Goal: Information Seeking & Learning: Learn about a topic

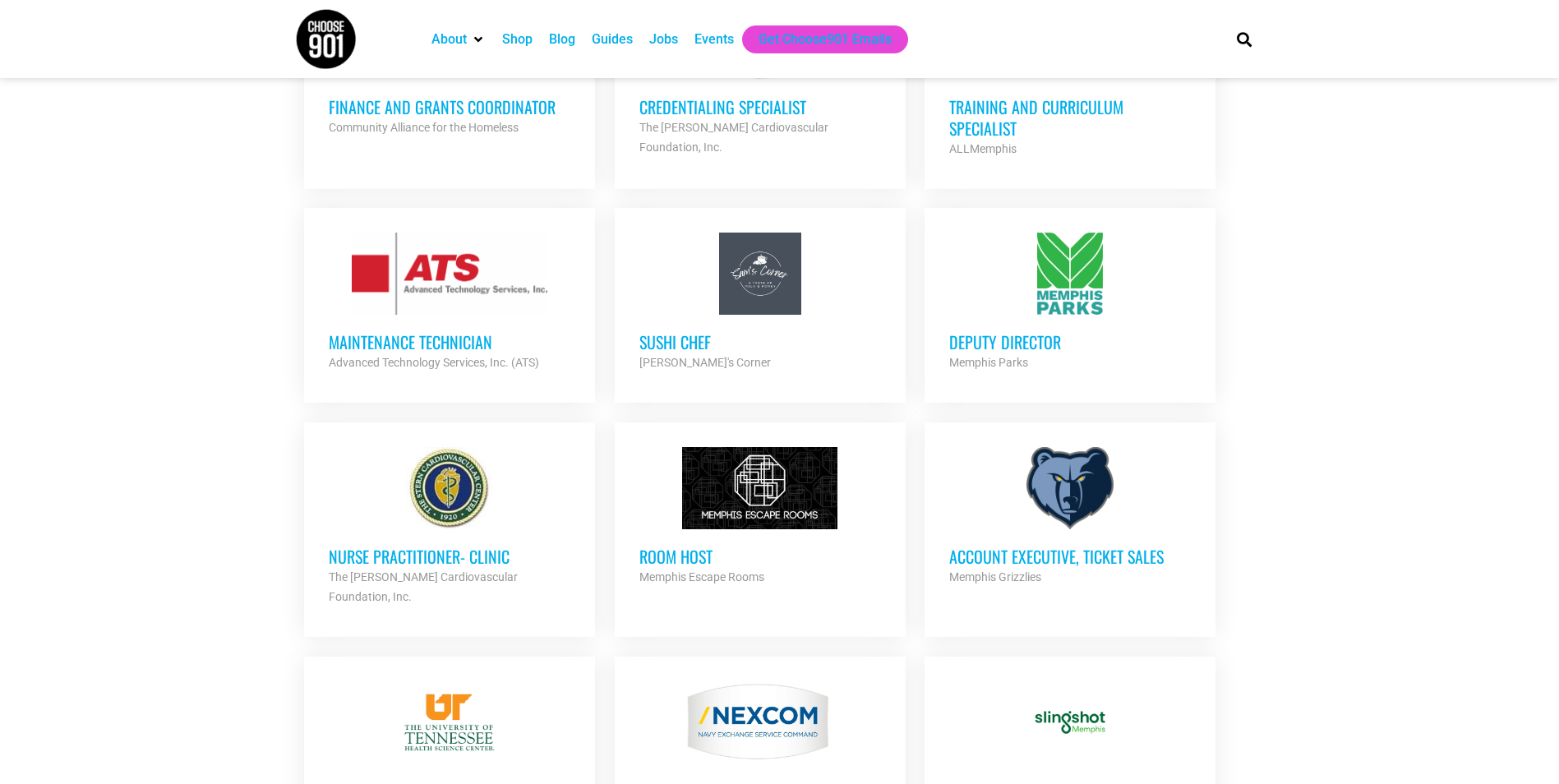
scroll to position [1068, 0]
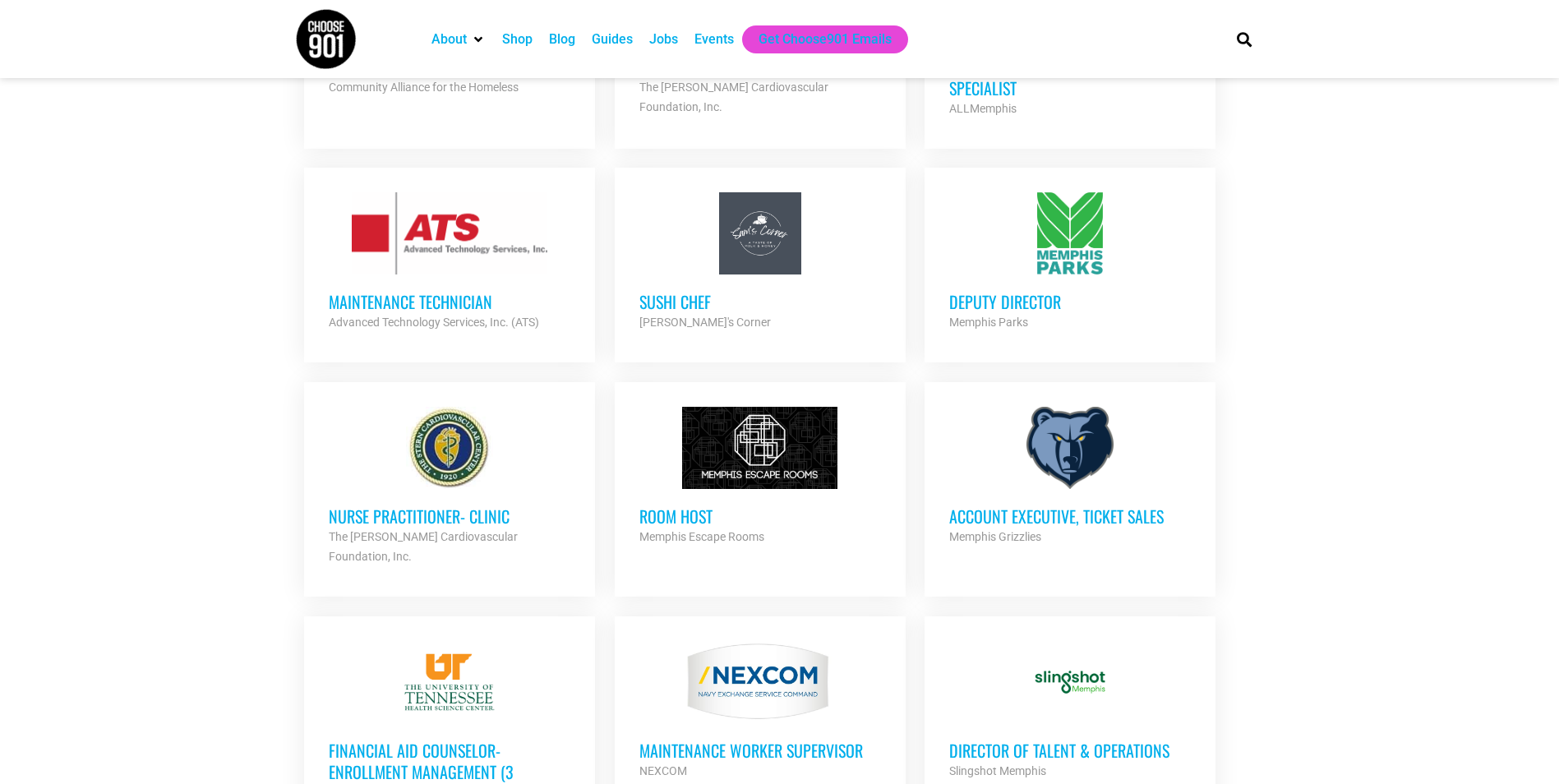
click at [1030, 508] on h3 "Account Executive, Ticket Sales" at bounding box center [1070, 515] width 241 height 21
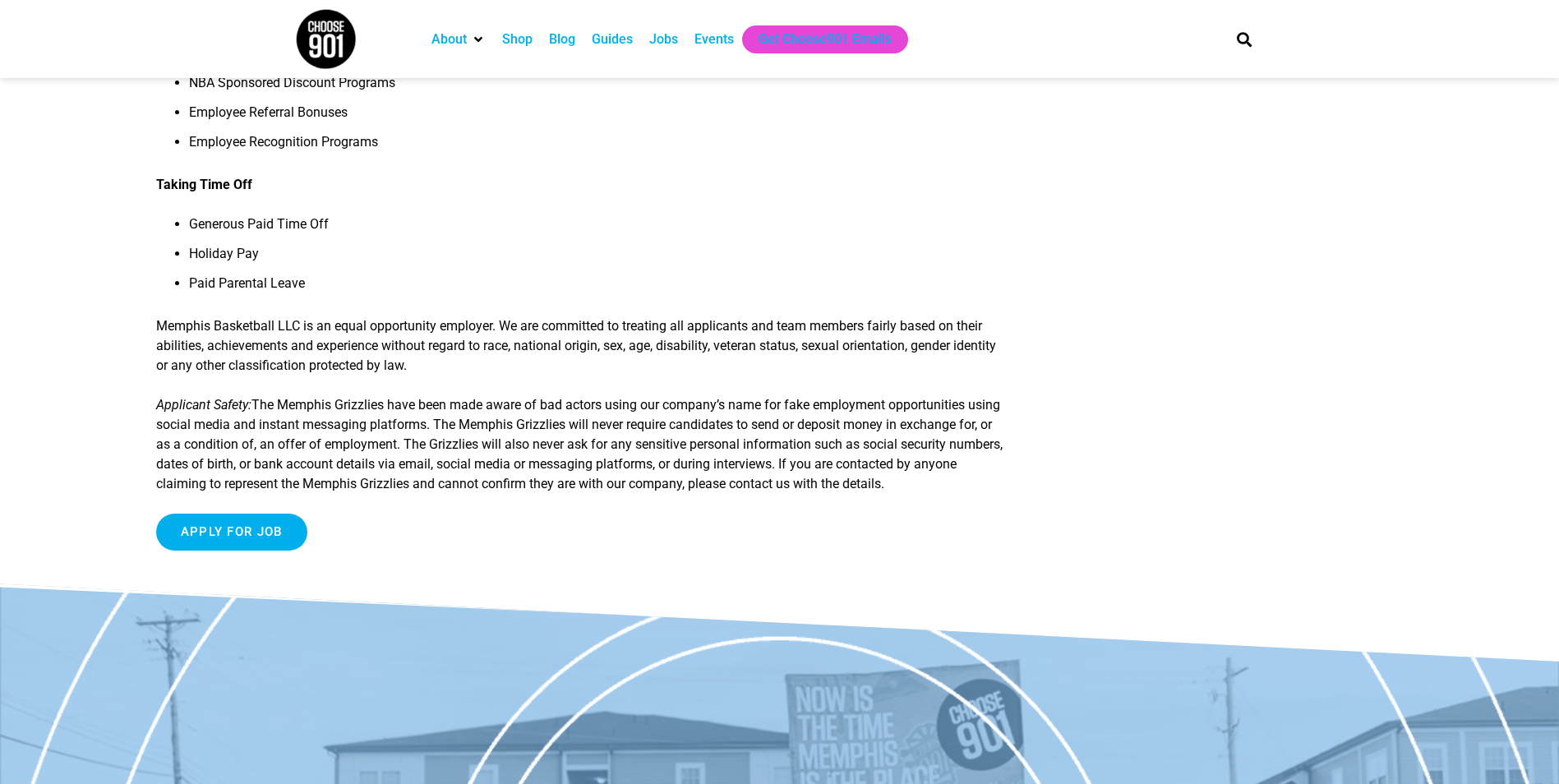
scroll to position [1643, 0]
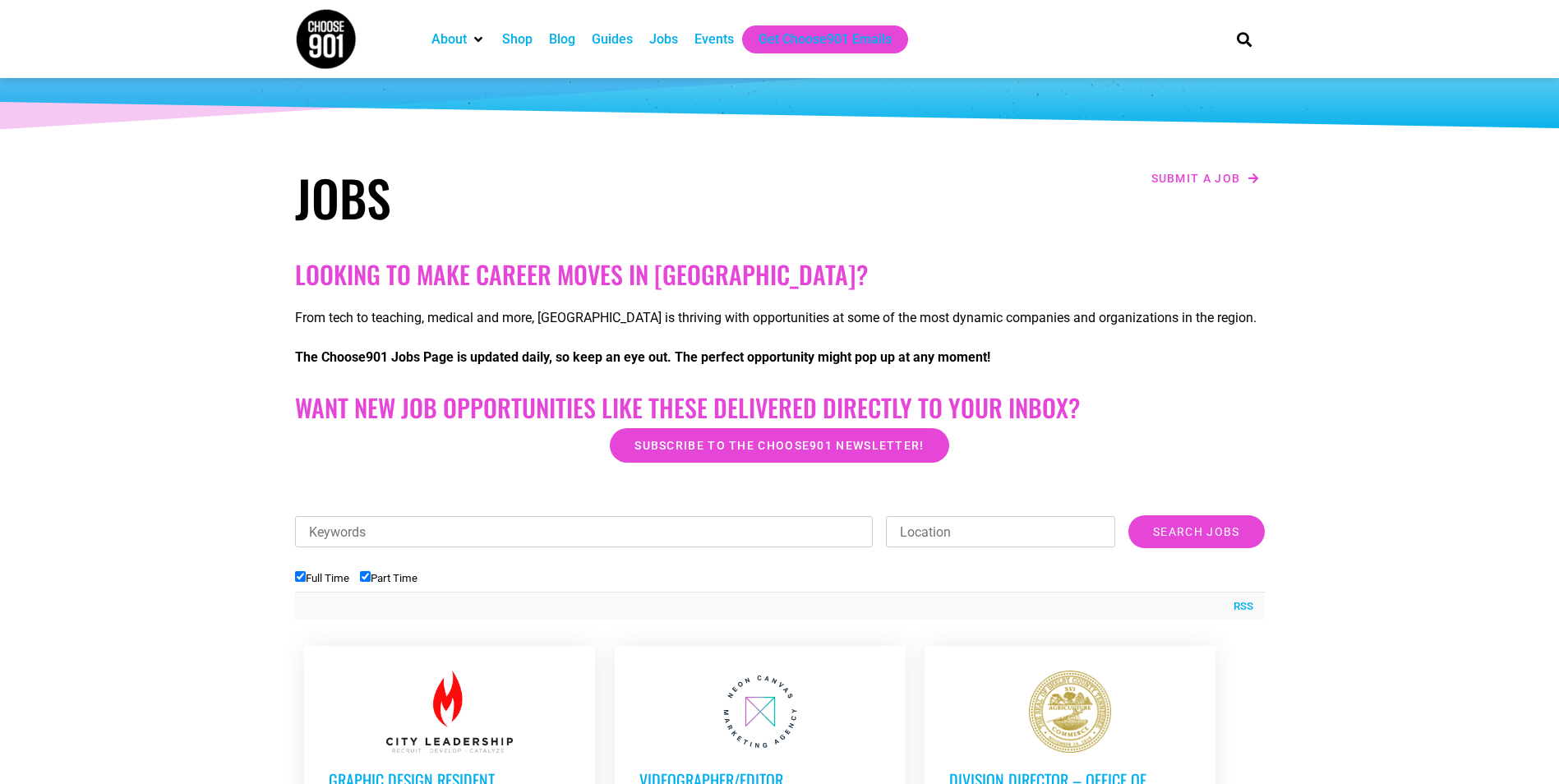
scroll to position [247, 0]
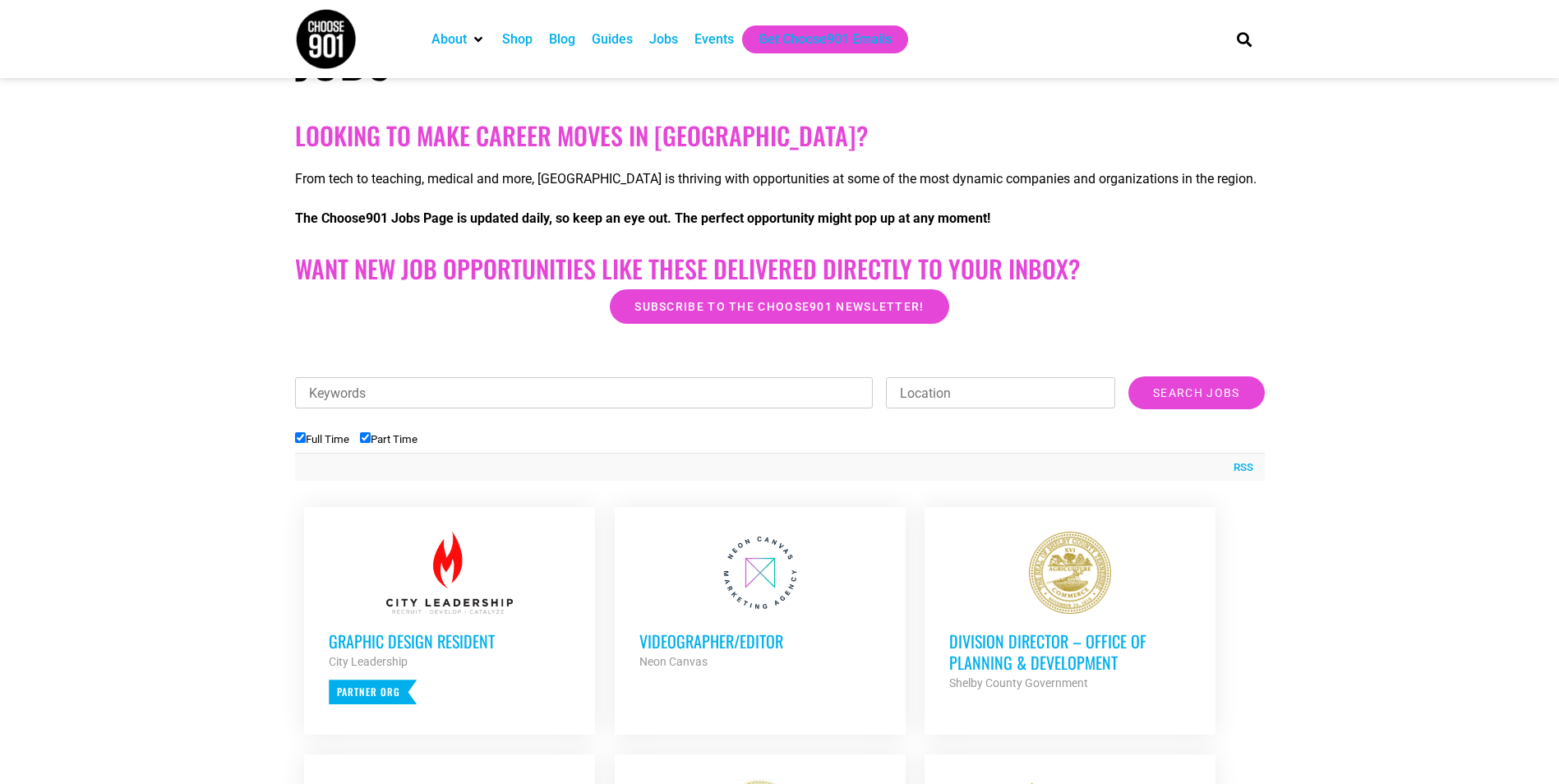
click at [301, 439] on input "Full Time" at bounding box center [300, 438] width 11 height 11
checkbox input "false"
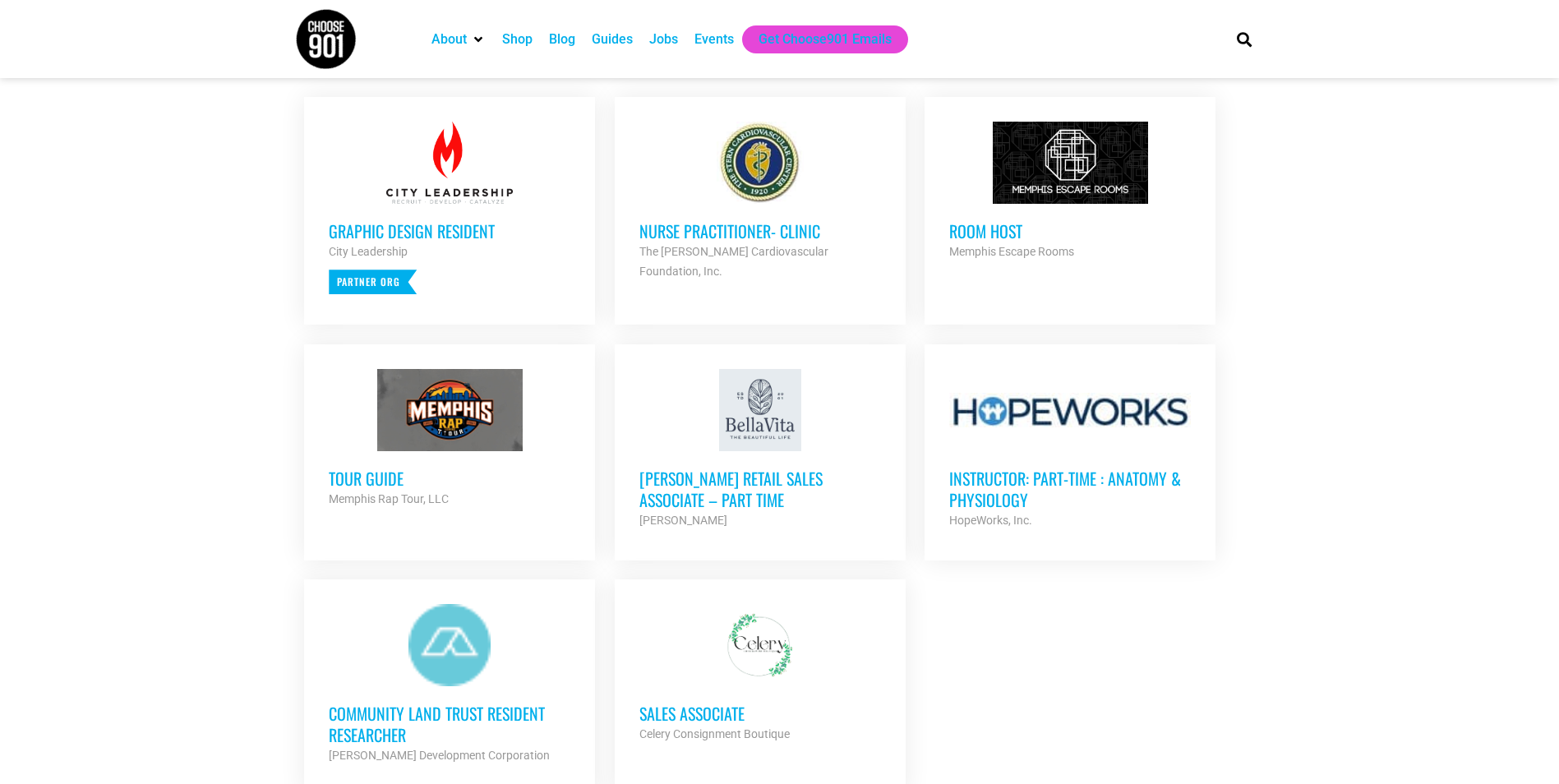
scroll to position [657, 0]
click at [763, 472] on h3 "Bella Vita Retail Sales Associate – Part Time" at bounding box center [760, 488] width 241 height 42
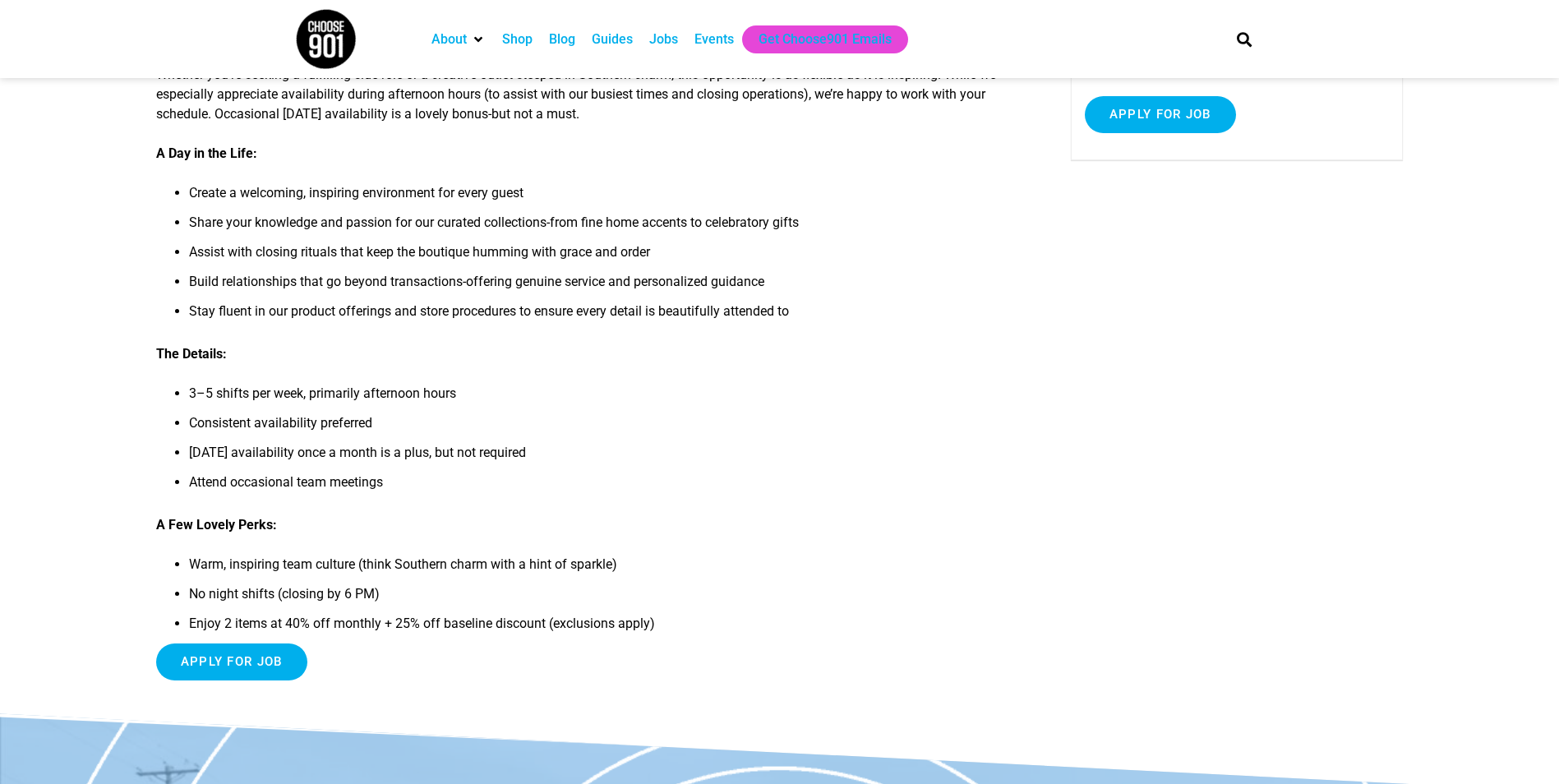
scroll to position [329, 0]
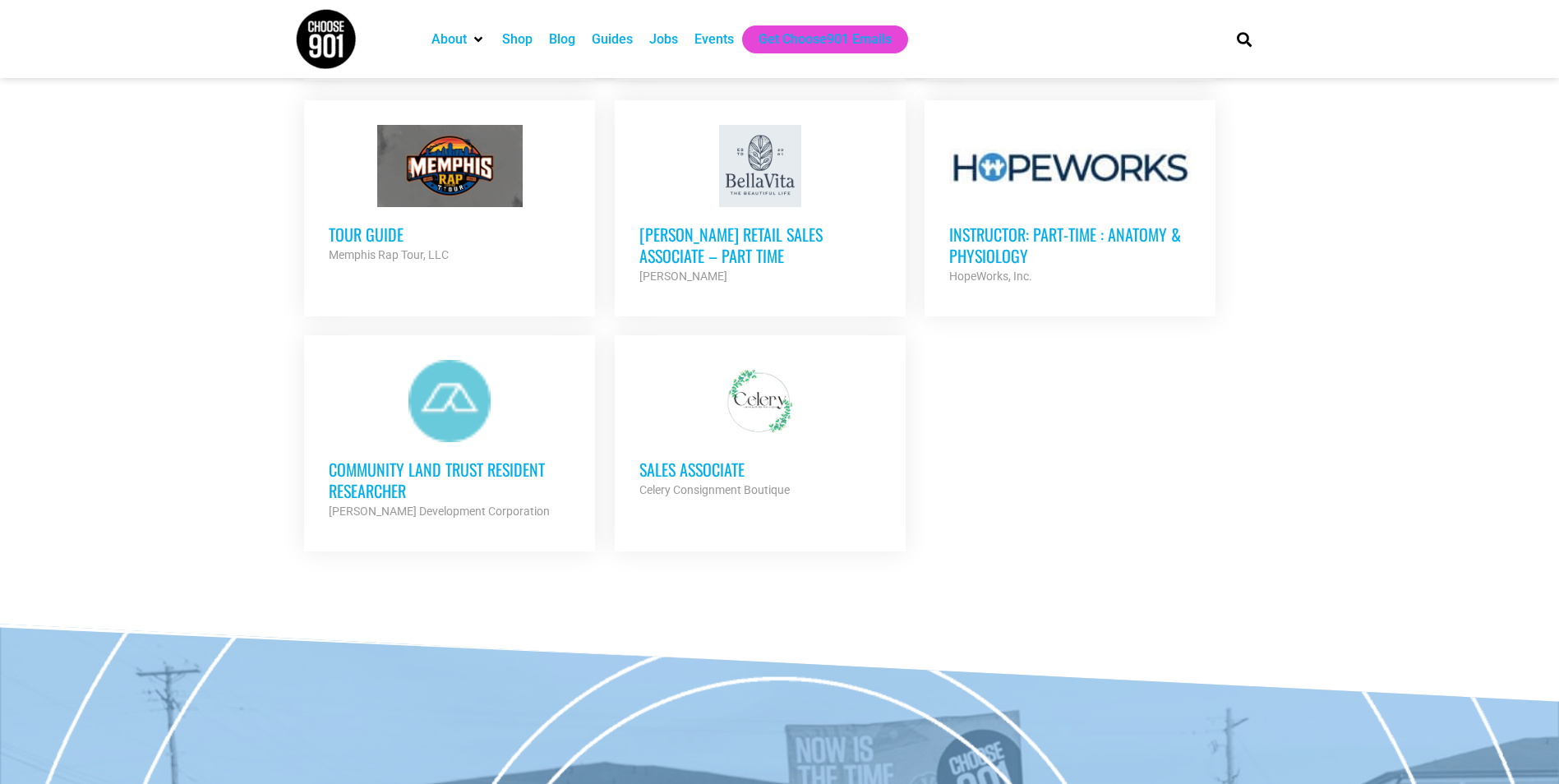
scroll to position [904, 0]
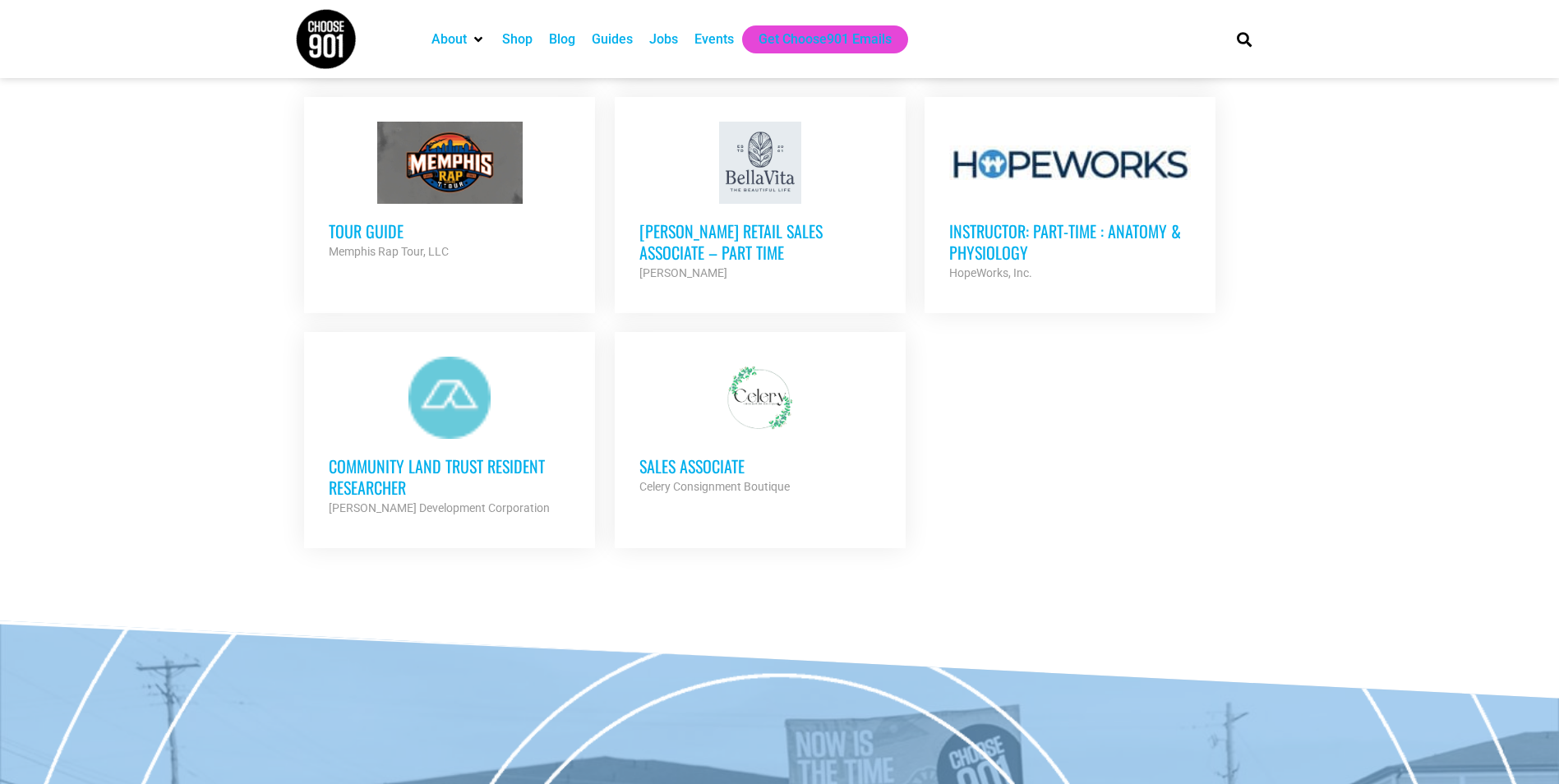
click at [702, 472] on h3 "Sales Associate" at bounding box center [760, 465] width 241 height 21
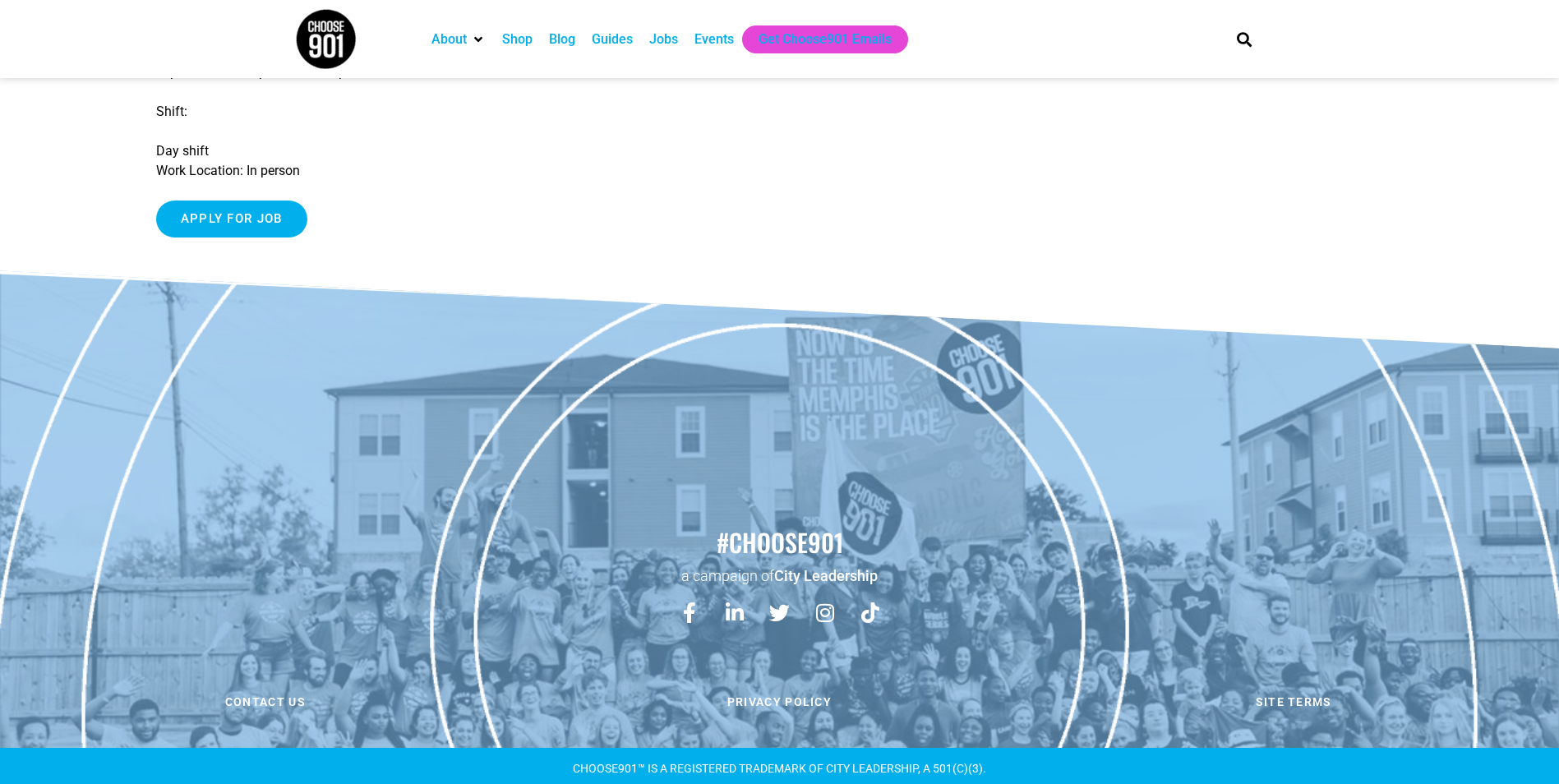
scroll to position [980, 0]
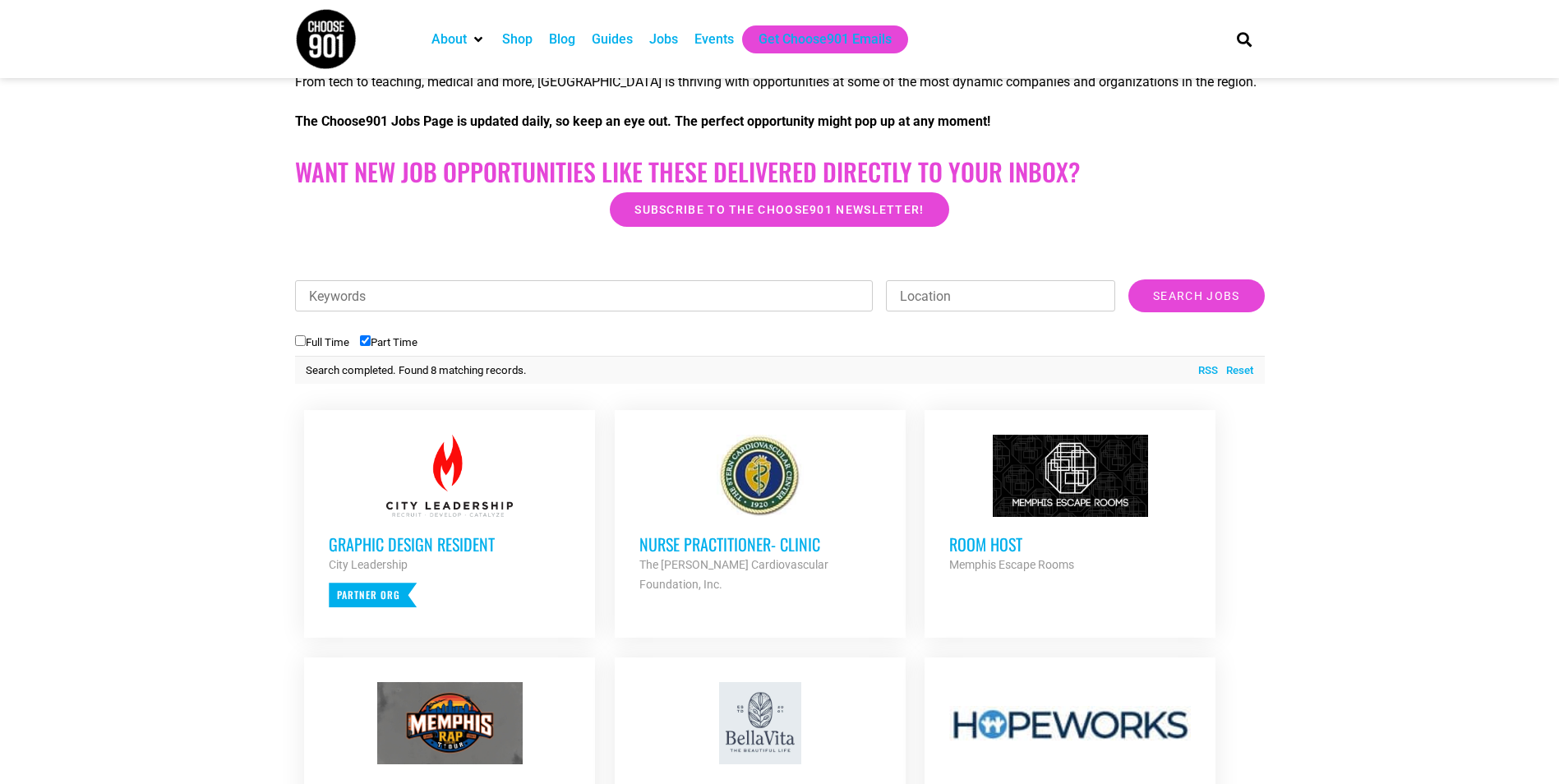
scroll to position [329, 0]
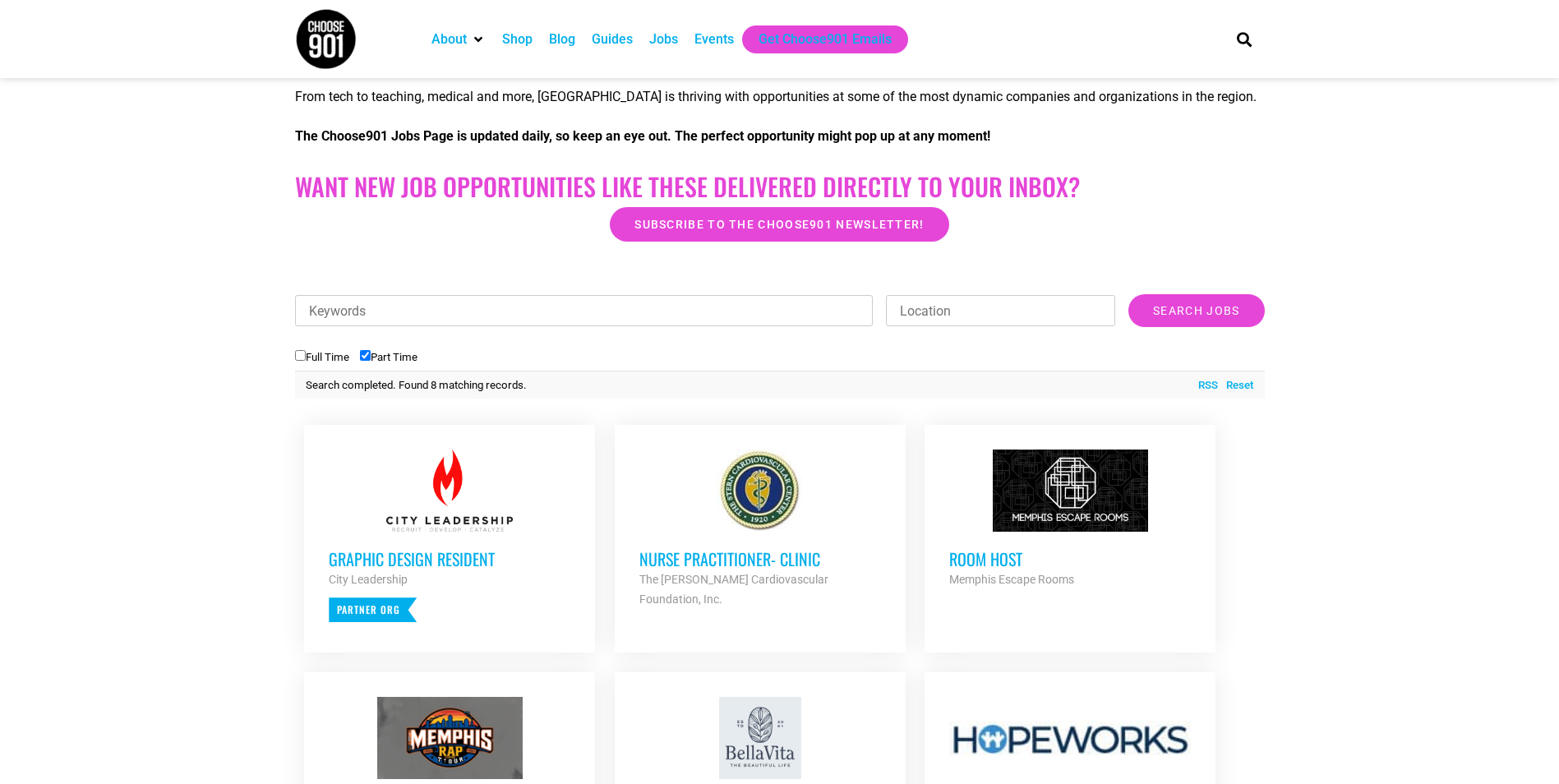
click at [708, 550] on h3 "Nurse Practitioner- Clinic" at bounding box center [760, 558] width 241 height 21
